Goal: Book appointment/travel/reservation

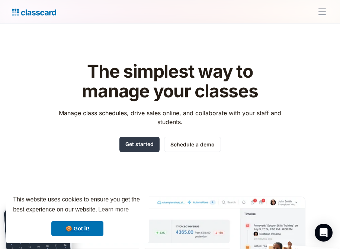
click at [155, 140] on link "Get started" at bounding box center [139, 144] width 40 height 15
click at [182, 143] on link "Schedule a demo" at bounding box center [192, 144] width 57 height 15
